Goal: Navigation & Orientation: Find specific page/section

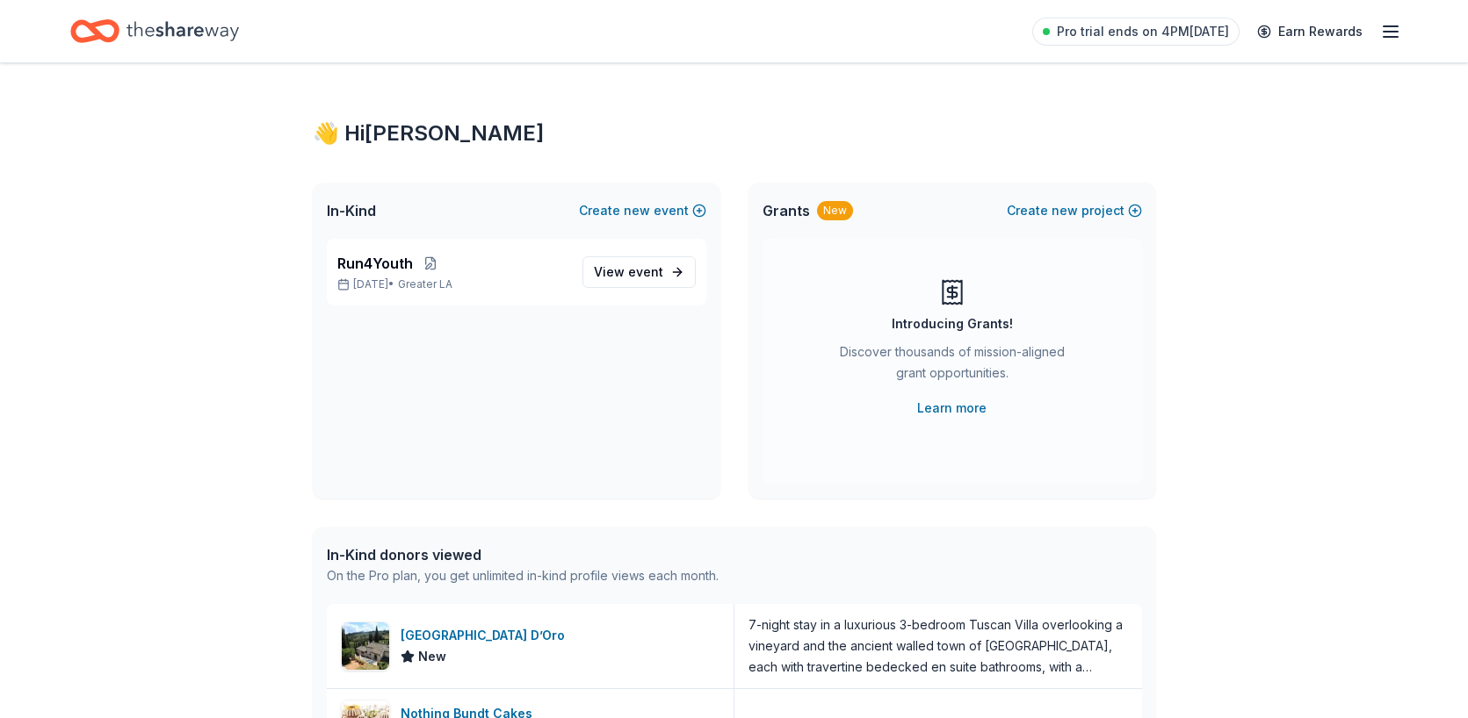
click at [1389, 32] on line "button" at bounding box center [1390, 32] width 14 height 0
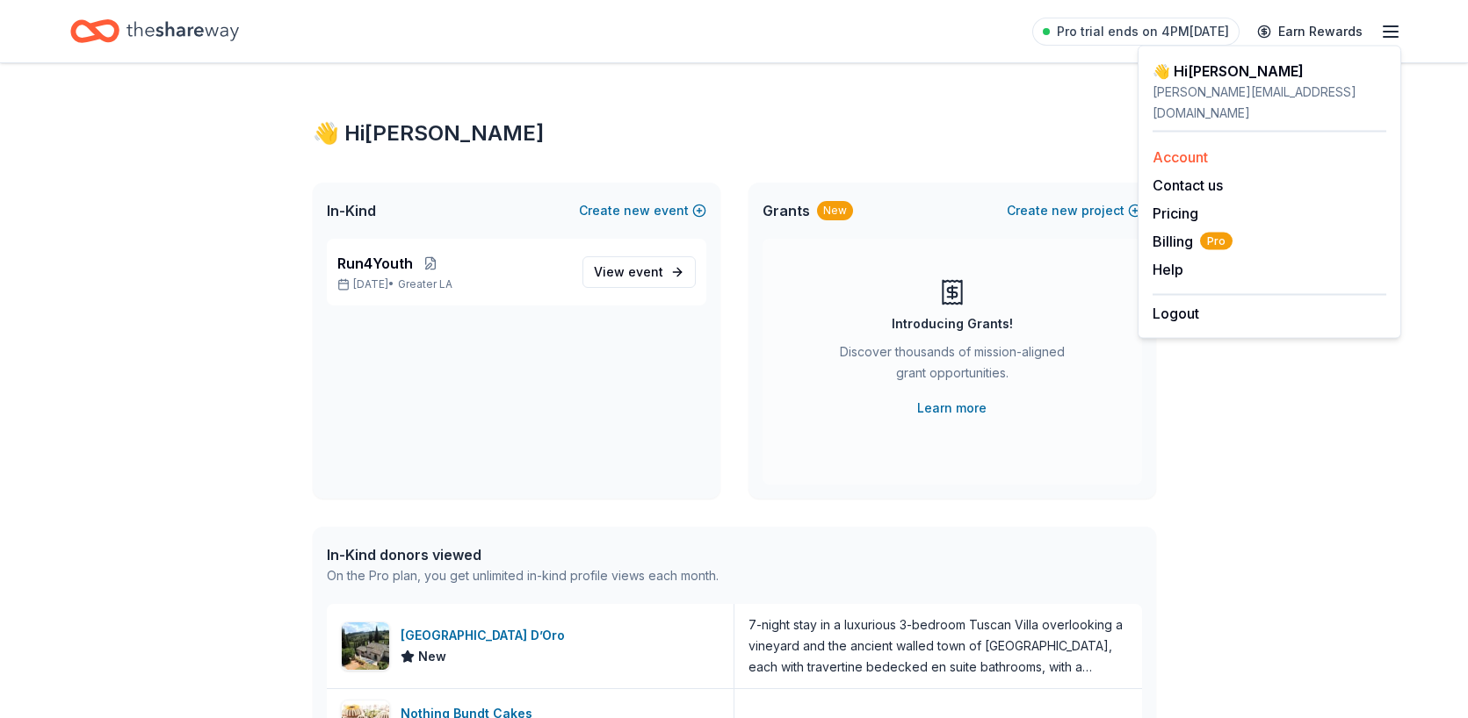
click at [1193, 148] on link "Account" at bounding box center [1179, 157] width 55 height 18
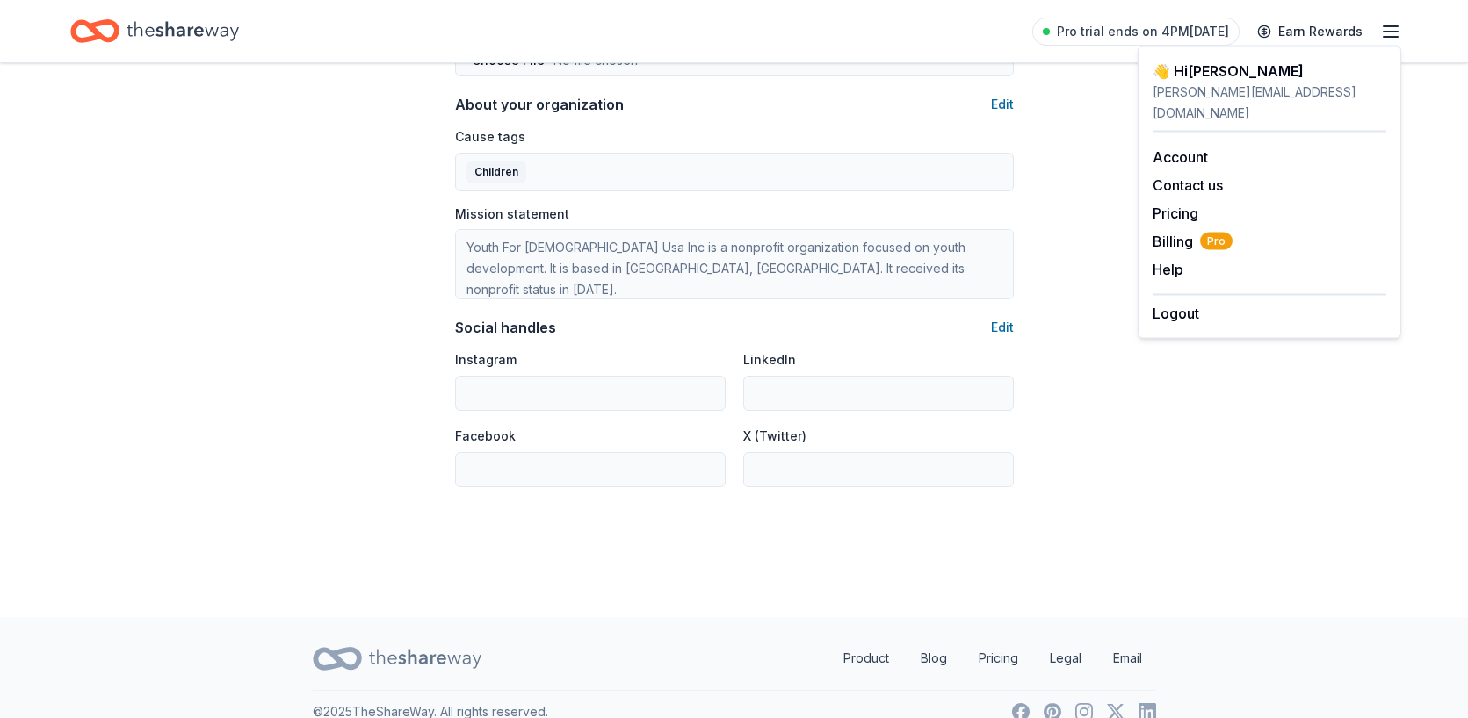
scroll to position [983, 0]
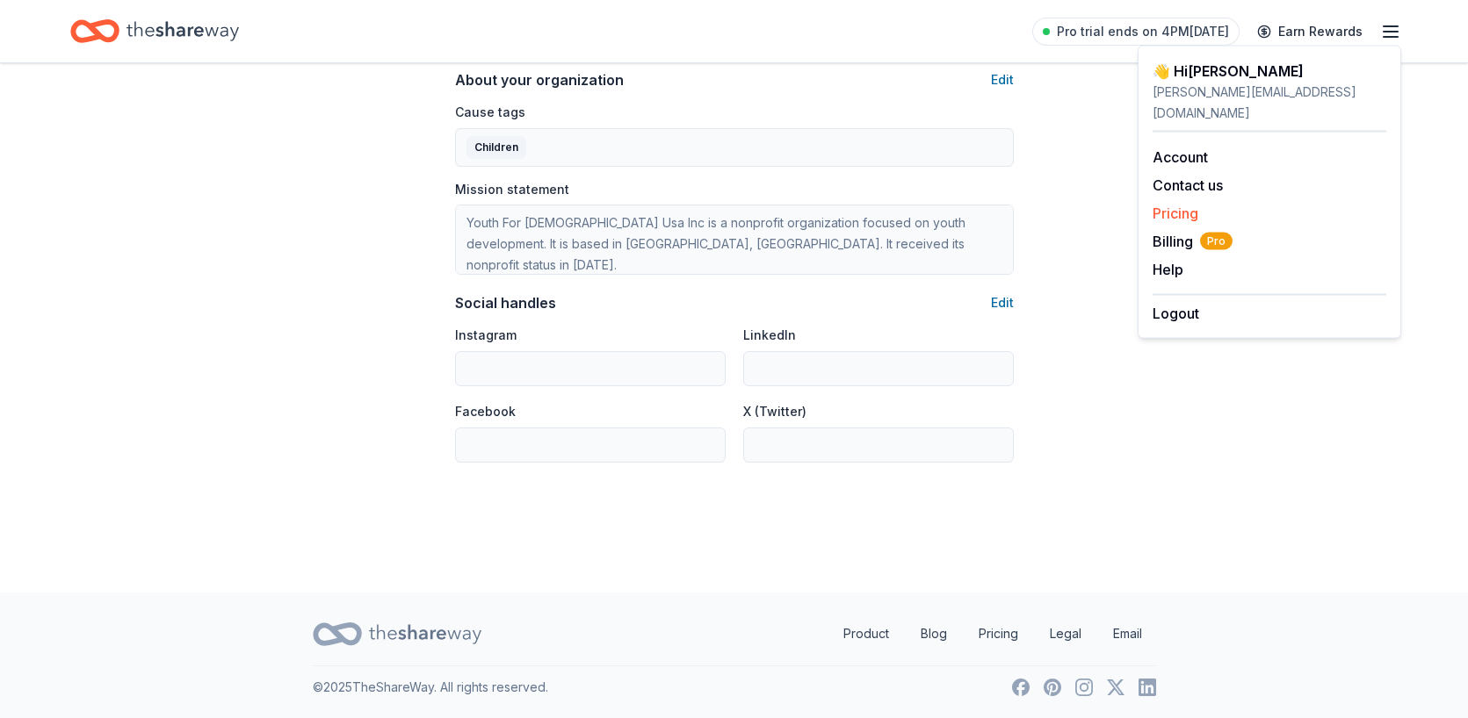
click at [1195, 205] on link "Pricing" at bounding box center [1175, 214] width 46 height 18
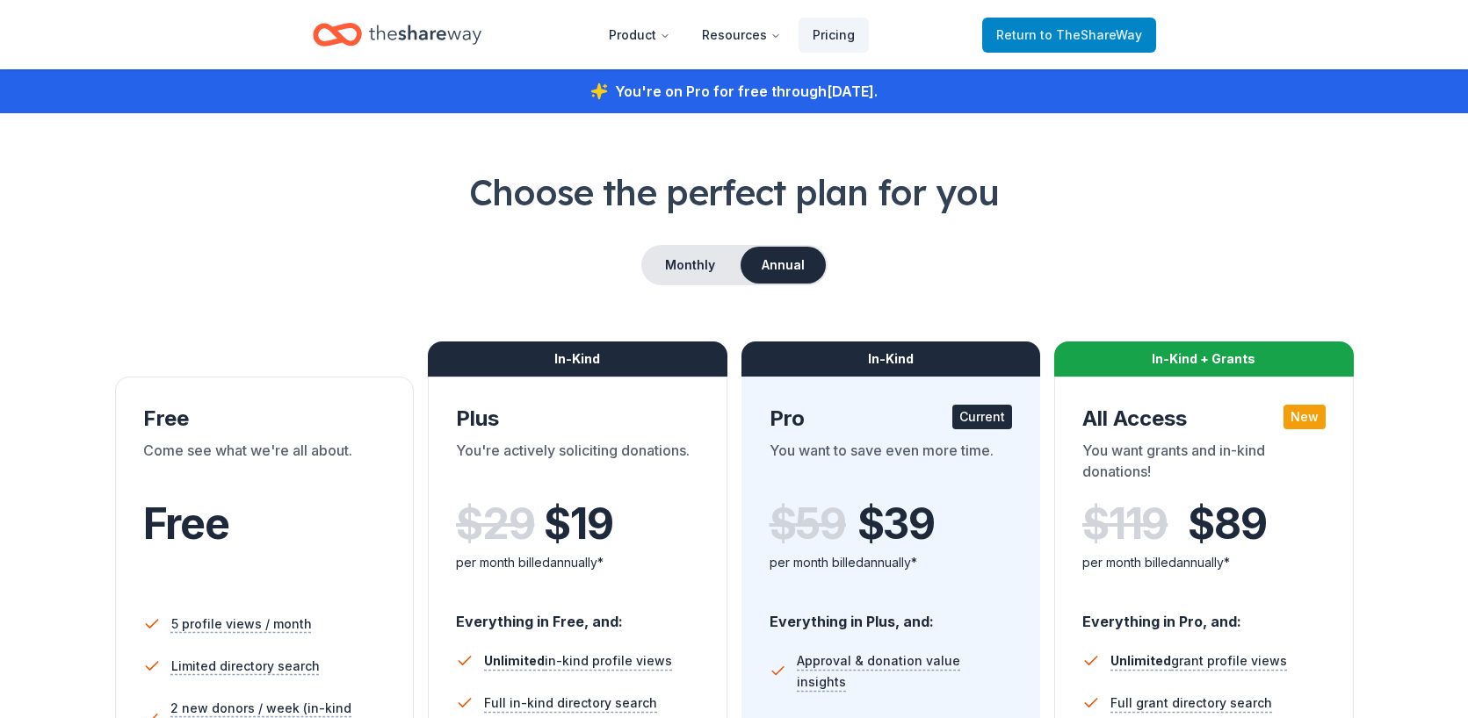
click at [1094, 41] on span "to TheShareWay" at bounding box center [1091, 34] width 102 height 15
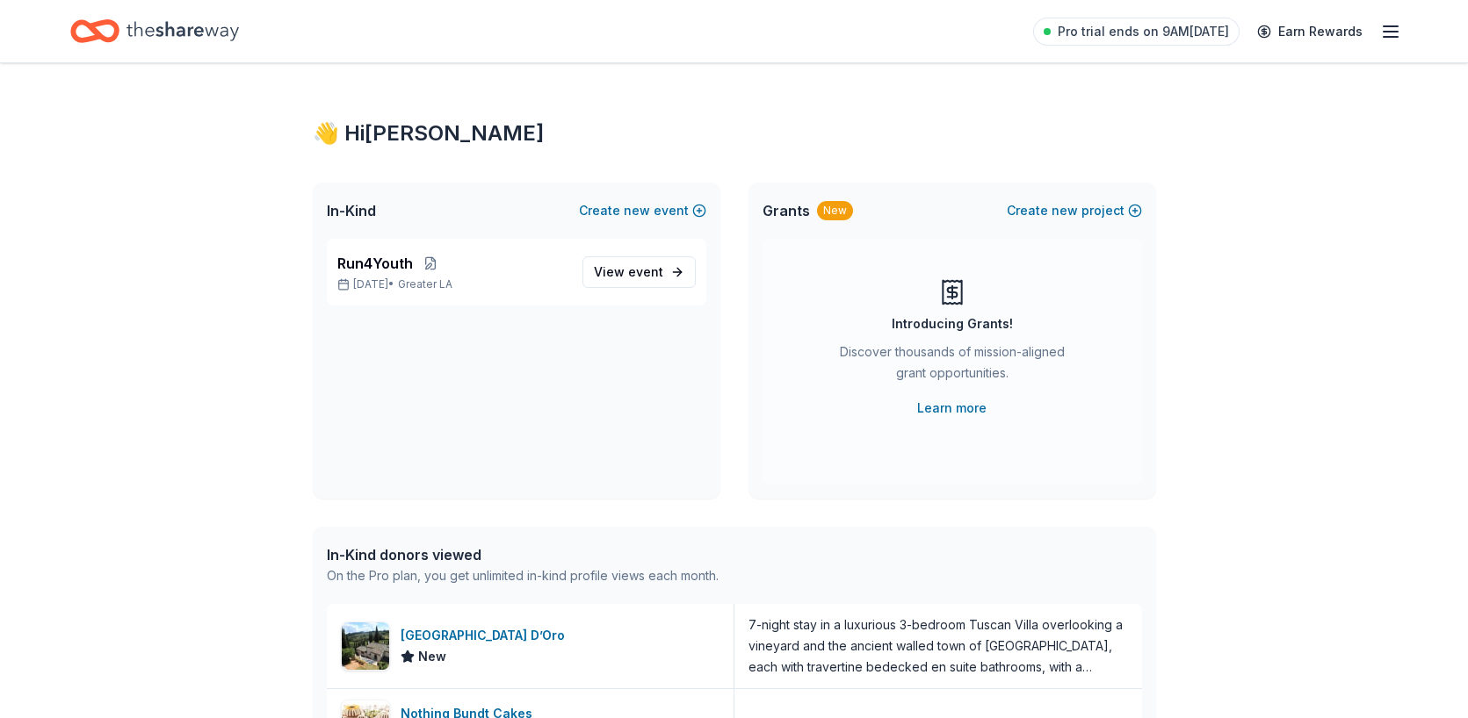
click at [1395, 29] on icon "button" at bounding box center [1390, 31] width 21 height 21
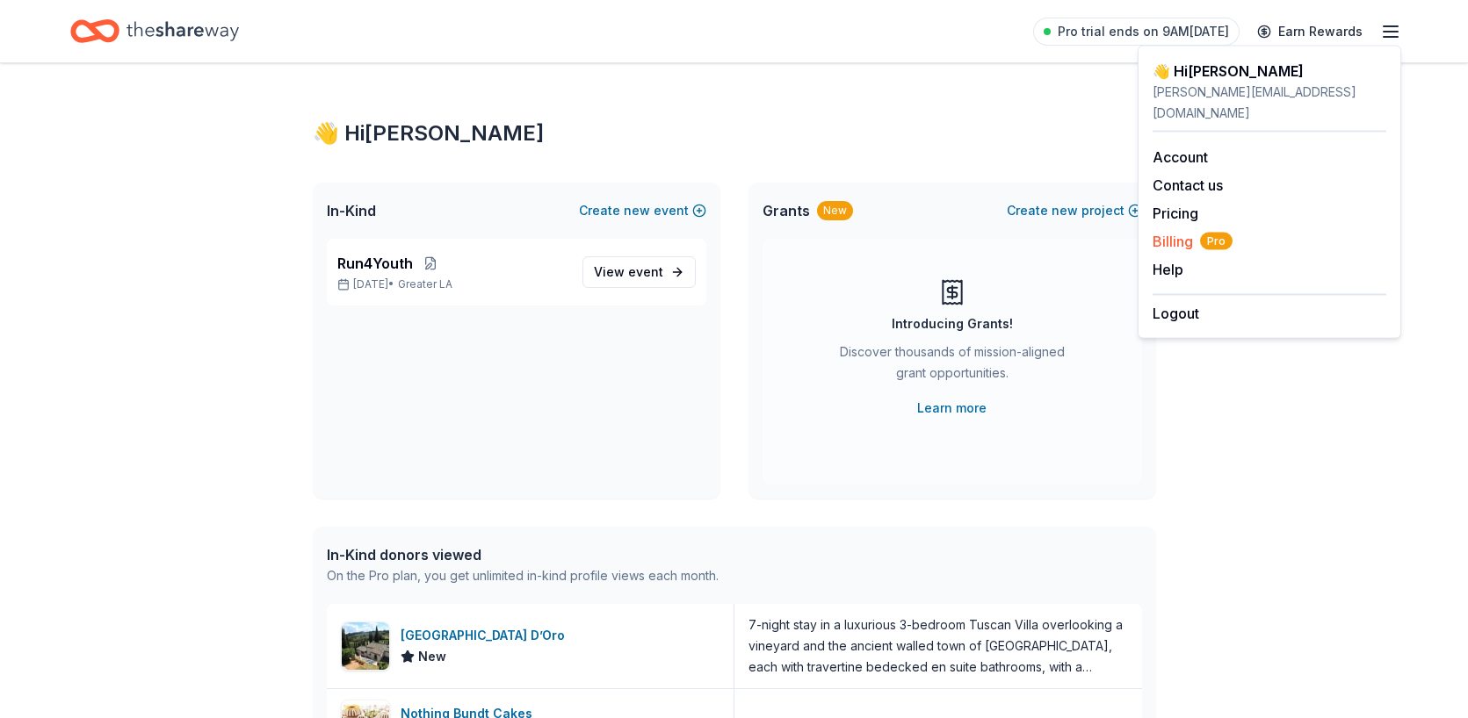
click at [1166, 231] on span "Billing Pro" at bounding box center [1192, 241] width 80 height 21
